Goal: Information Seeking & Learning: Understand process/instructions

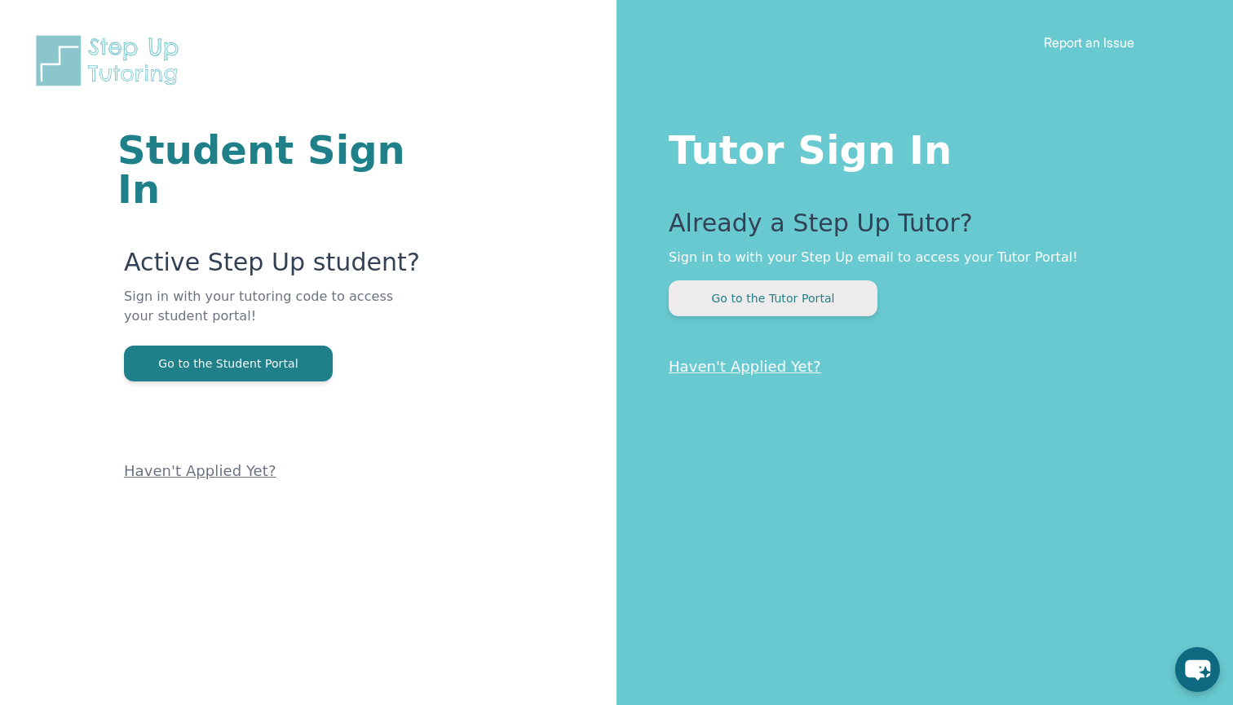
click at [775, 301] on button "Go to the Tutor Portal" at bounding box center [773, 298] width 209 height 36
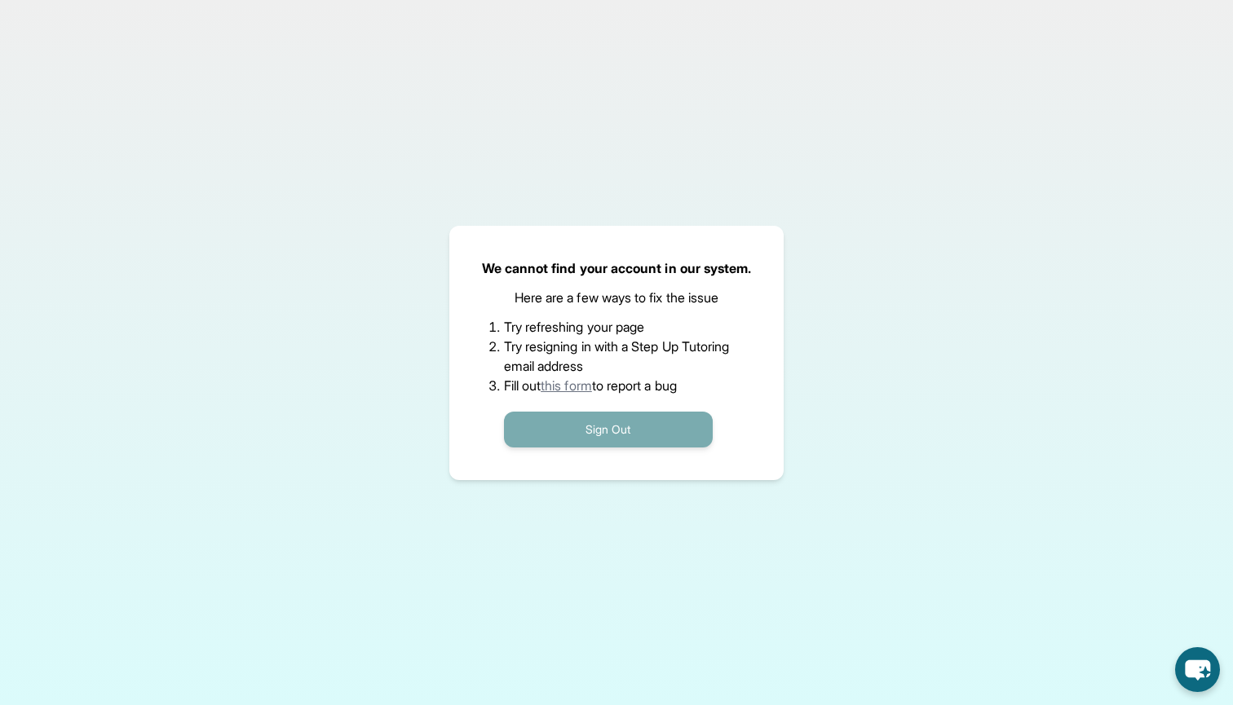
click at [597, 429] on button "Sign Out" at bounding box center [608, 430] width 209 height 36
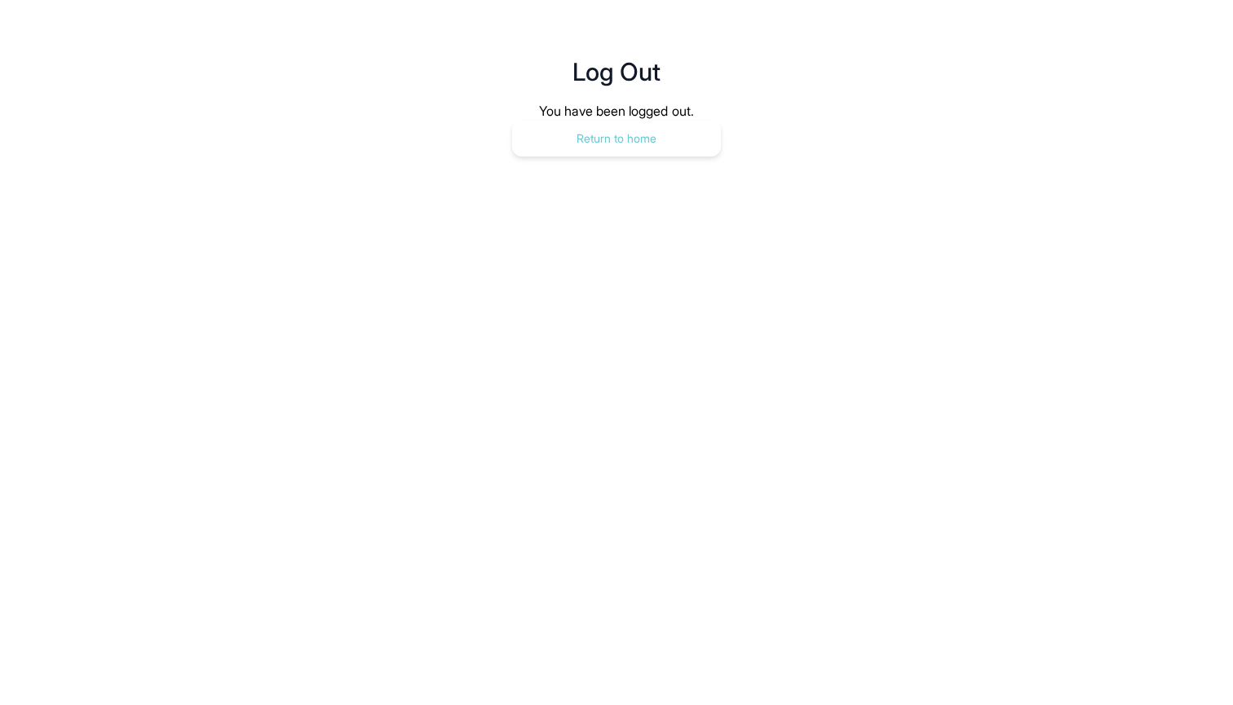
click at [679, 130] on button "Return to home" at bounding box center [616, 139] width 209 height 36
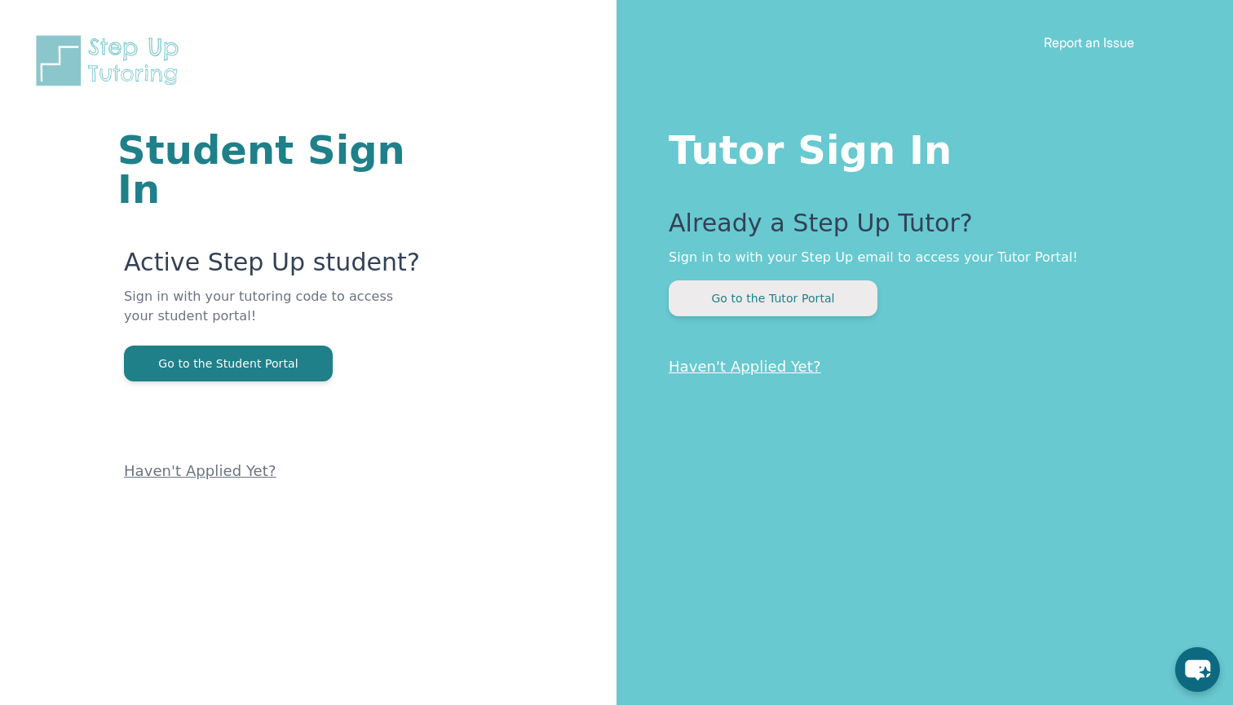
click at [797, 304] on button "Go to the Tutor Portal" at bounding box center [773, 298] width 209 height 36
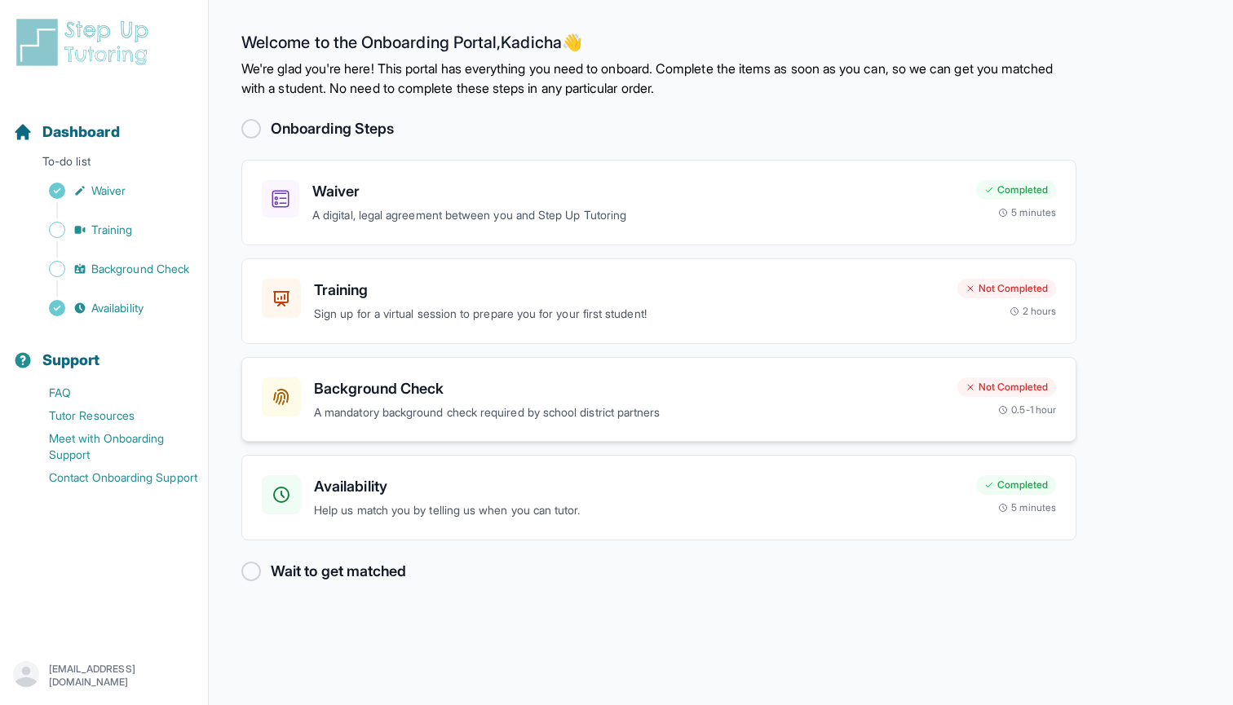
click at [583, 412] on p "A mandatory background check required by school district partners" at bounding box center [629, 413] width 630 height 19
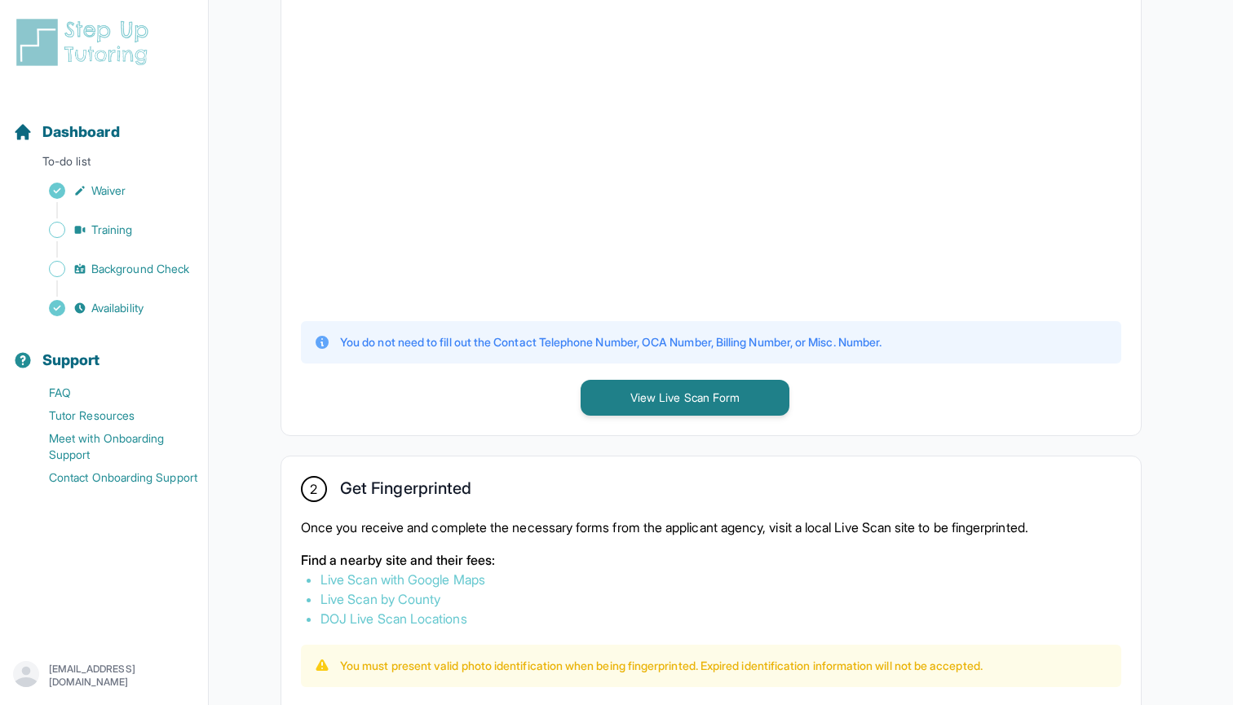
scroll to position [499, 0]
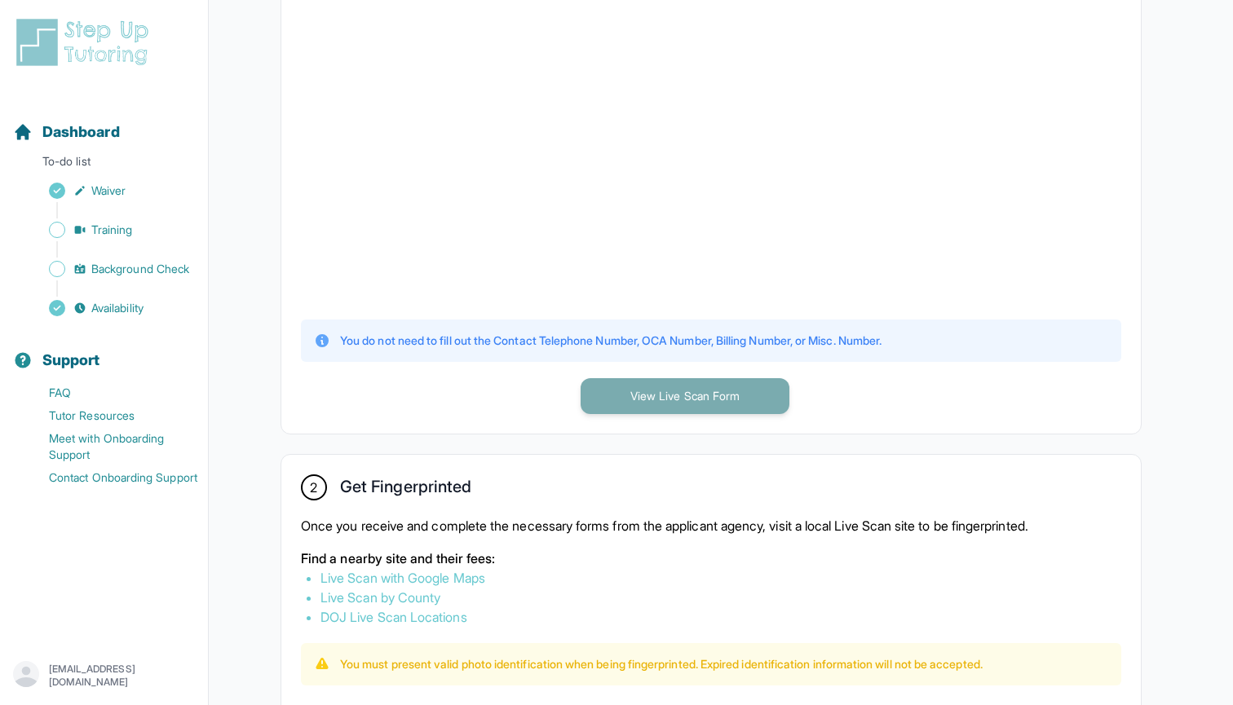
click at [673, 396] on button "View Live Scan Form" at bounding box center [685, 396] width 209 height 36
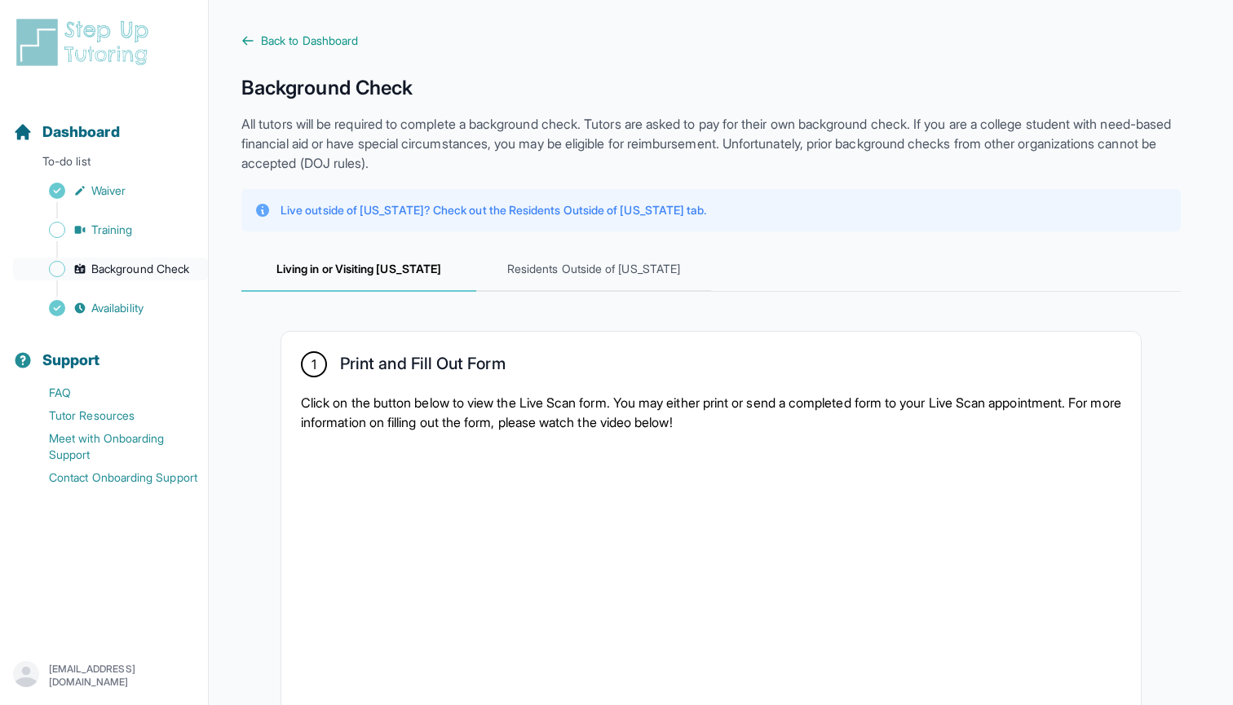
scroll to position [0, 0]
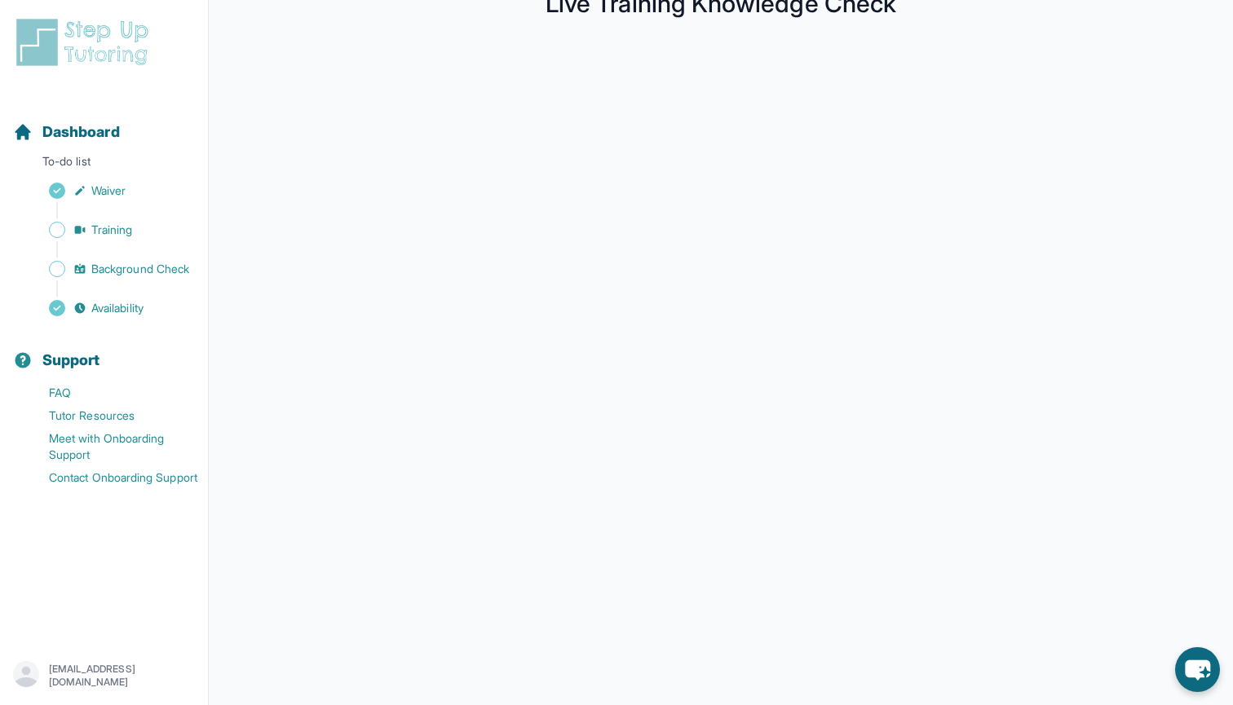
scroll to position [86, 0]
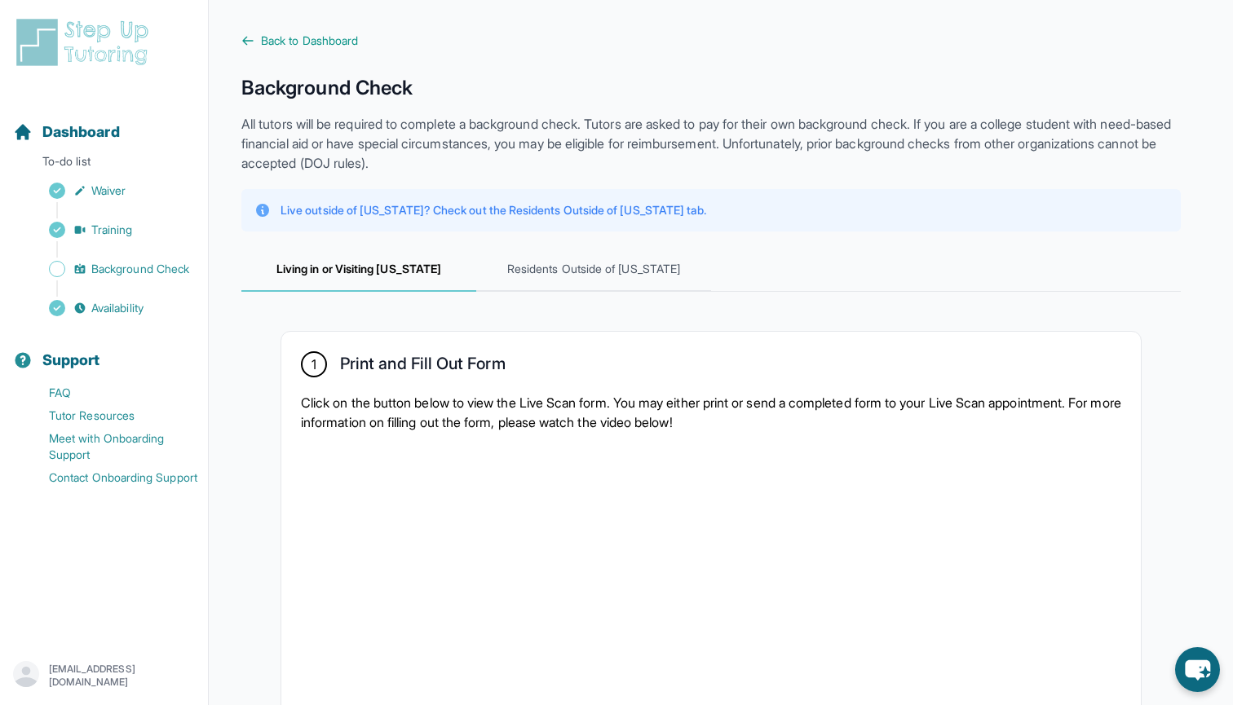
click at [135, 242] on div "Sidebar" at bounding box center [107, 249] width 188 height 16
click at [138, 232] on link "Training" at bounding box center [110, 230] width 195 height 23
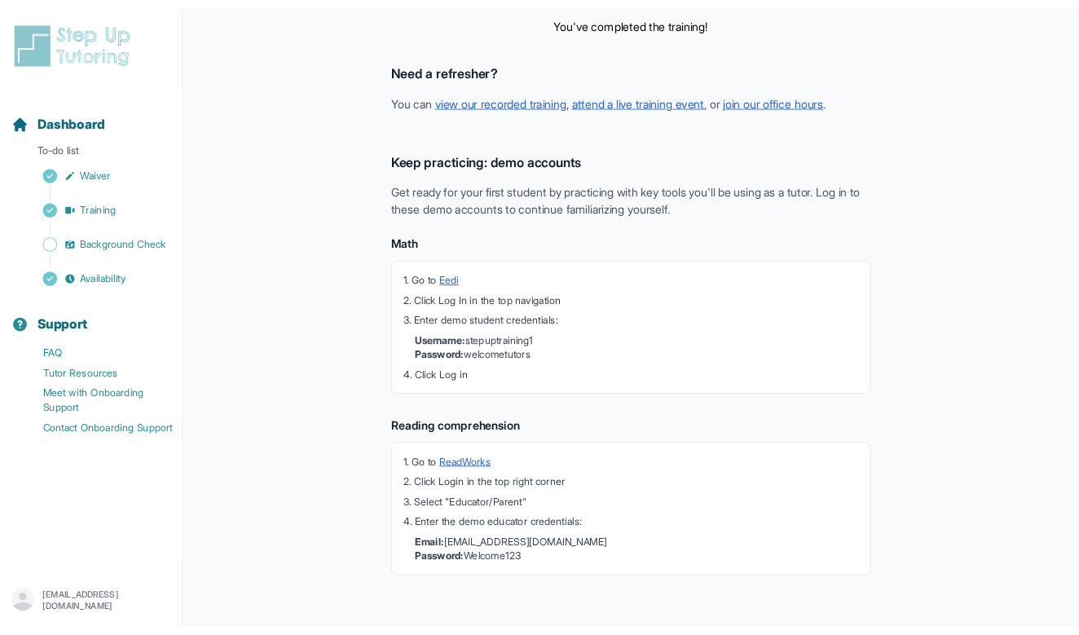
scroll to position [321, 0]
